Goal: Task Accomplishment & Management: Use online tool/utility

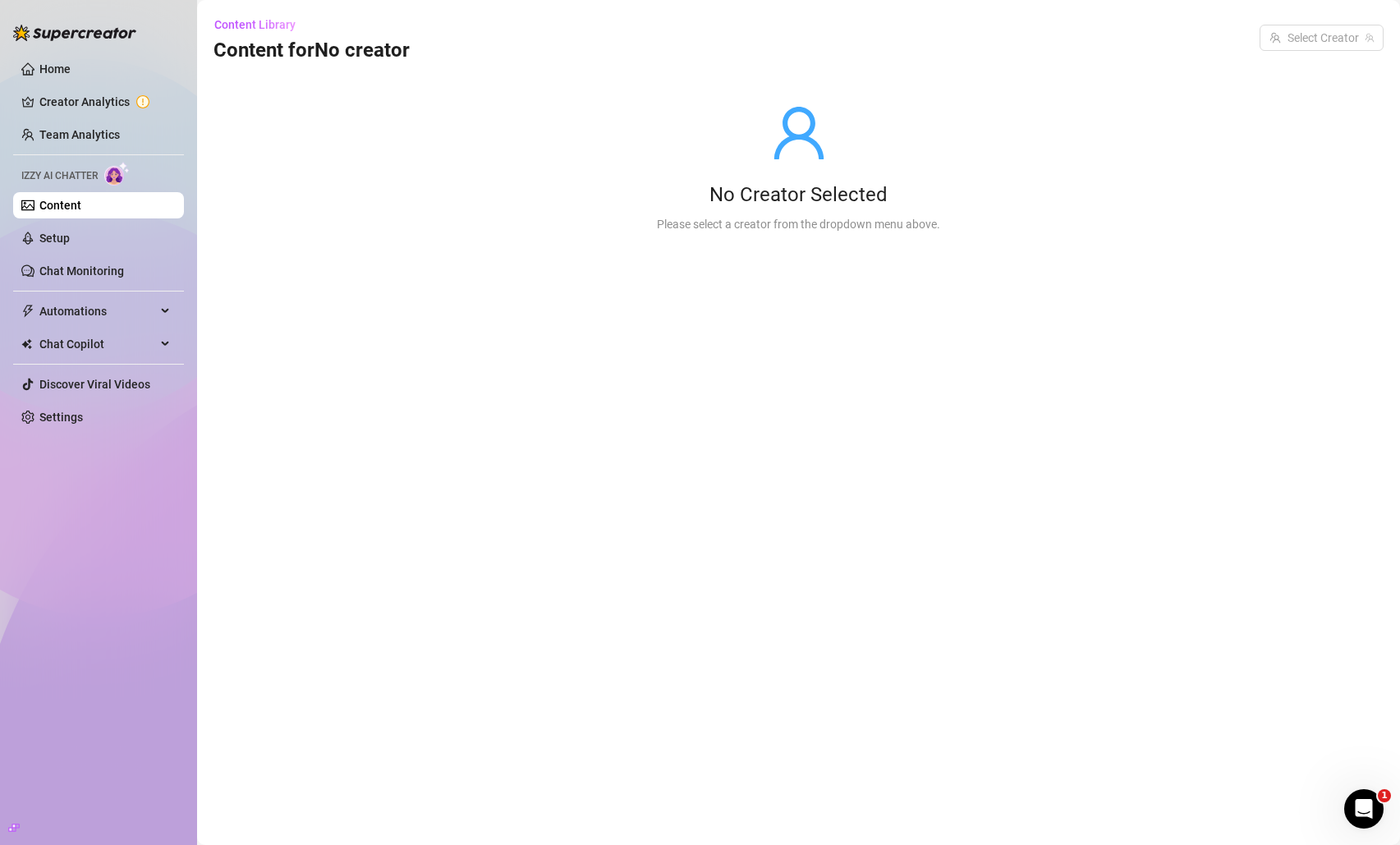
drag, startPoint x: 82, startPoint y: 235, endPoint x: 74, endPoint y: 212, distance: 24.4
click at [70, 236] on link "Setup" at bounding box center [55, 238] width 30 height 13
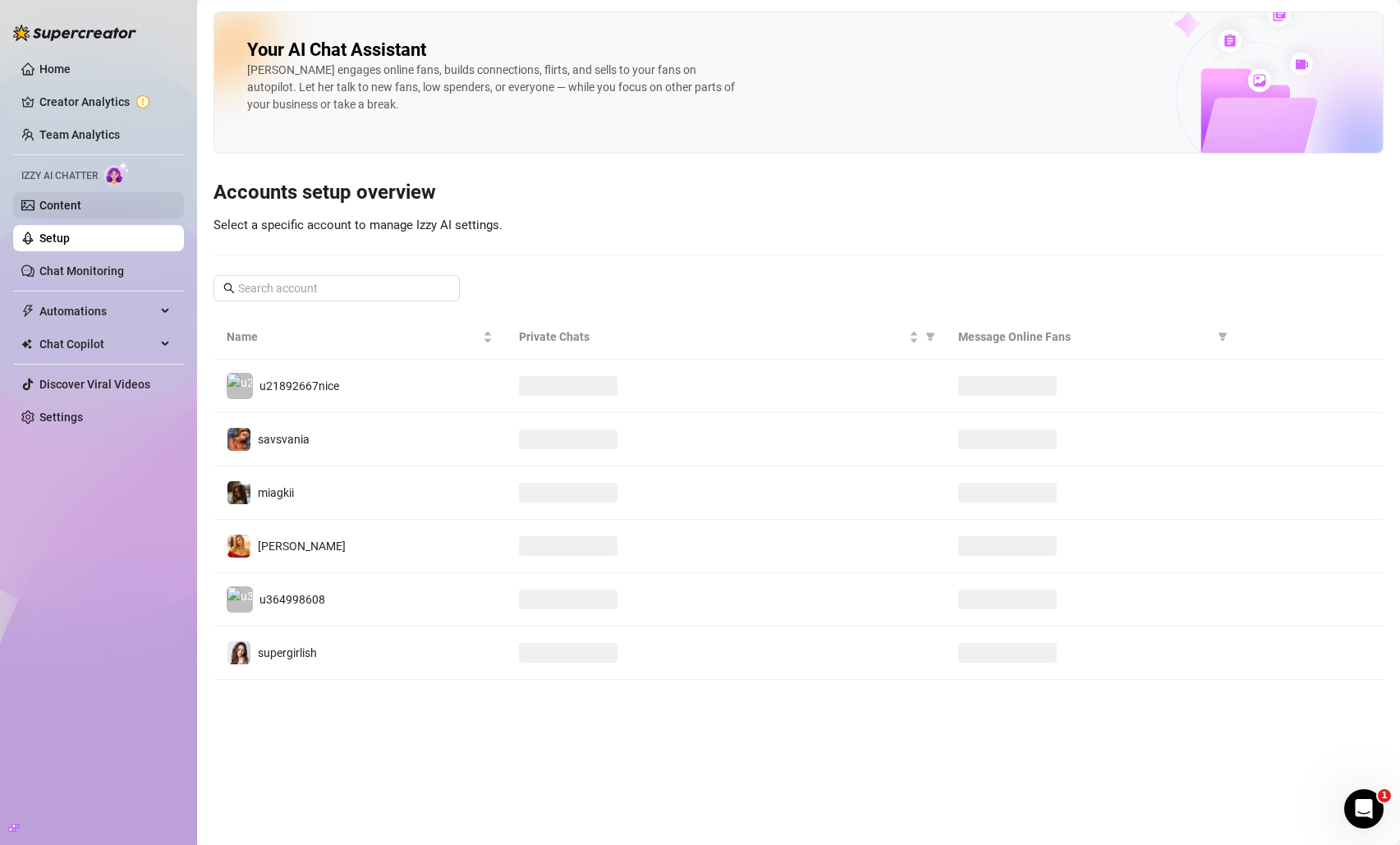
click at [74, 211] on link "Content" at bounding box center [60, 205] width 41 height 13
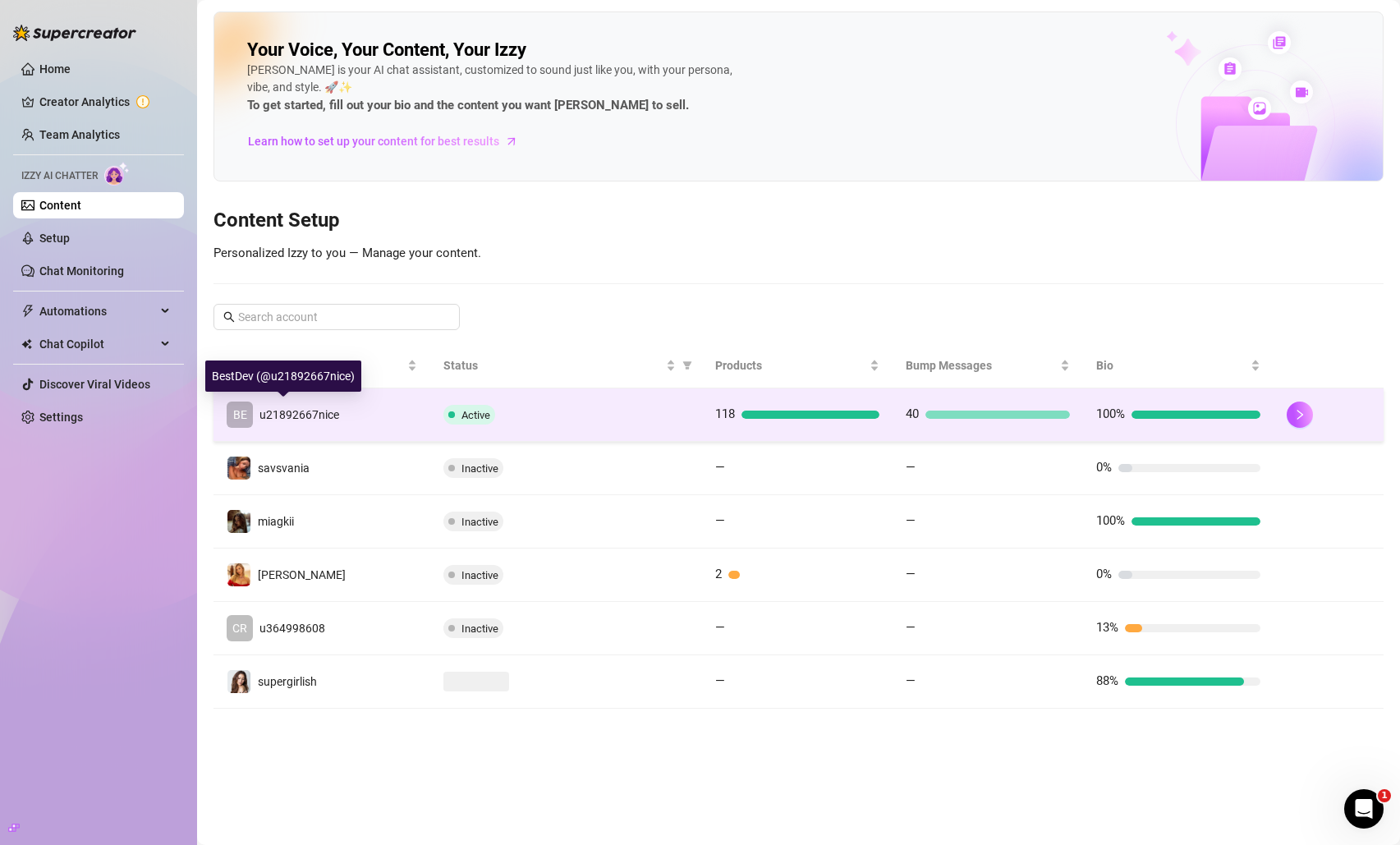
click at [312, 406] on div "u21892667nice" at bounding box center [299, 414] width 80 height 18
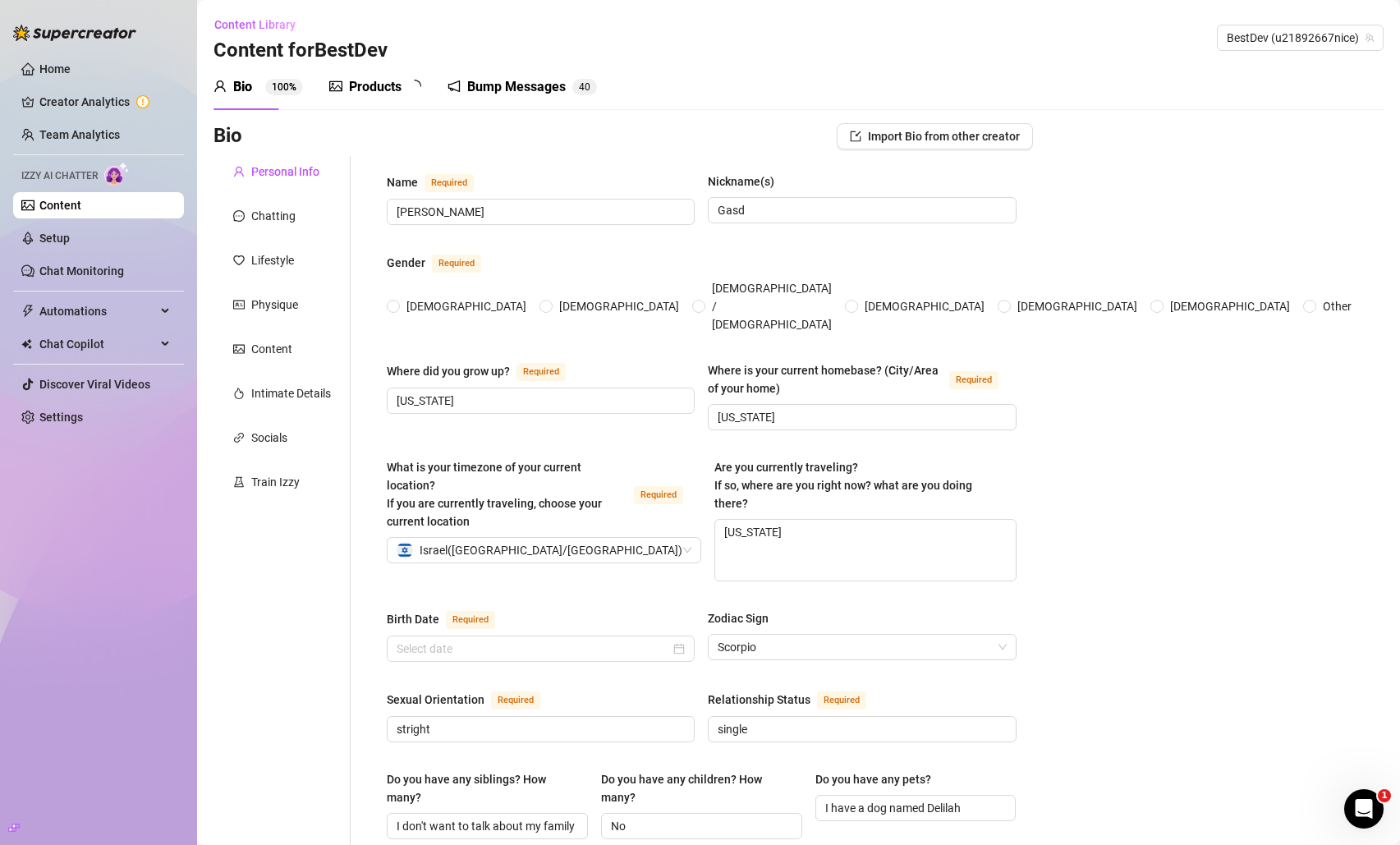
click at [361, 87] on div "Products" at bounding box center [376, 87] width 53 height 20
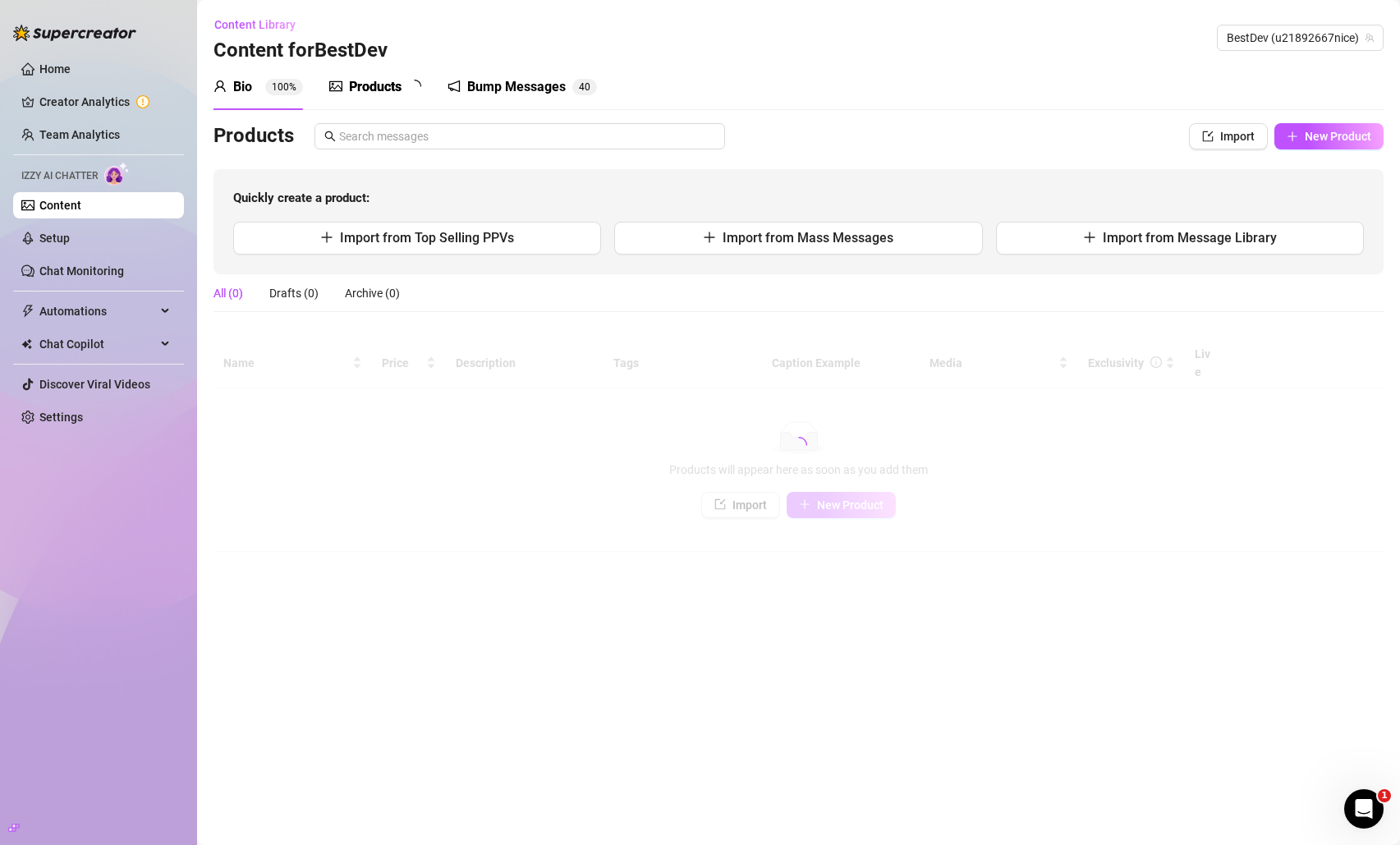
click at [361, 87] on div "Products" at bounding box center [376, 87] width 53 height 20
